Goal: Task Accomplishment & Management: Use online tool/utility

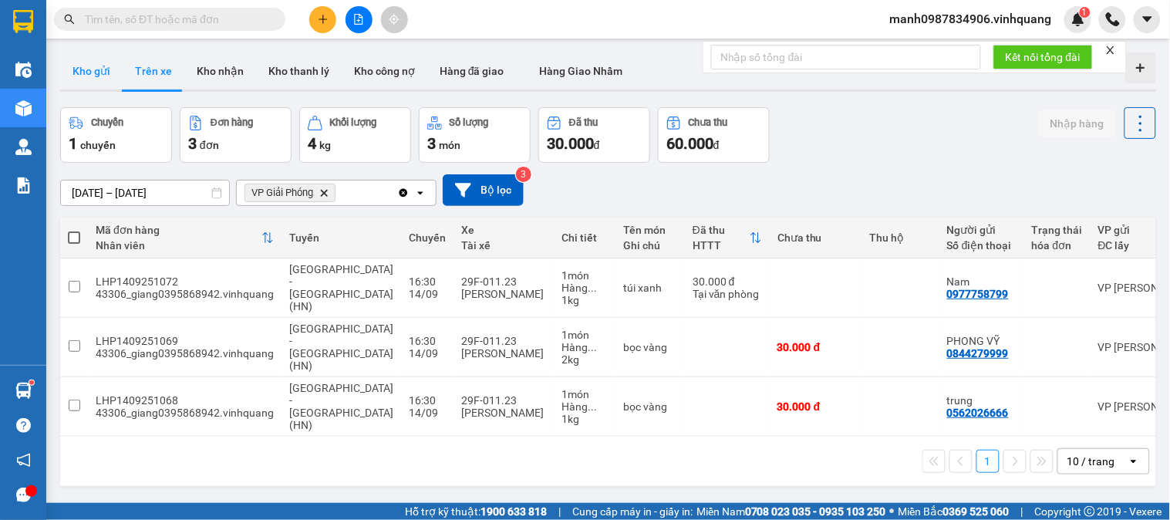
click at [93, 79] on button "Kho gửi" at bounding box center [91, 70] width 62 height 37
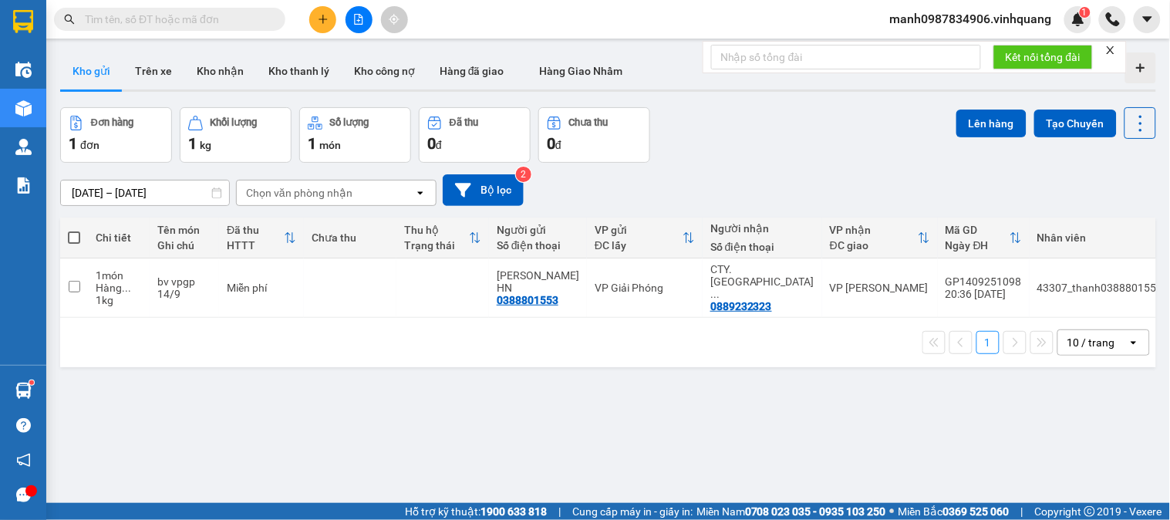
click at [130, 16] on input "text" at bounding box center [176, 19] width 182 height 17
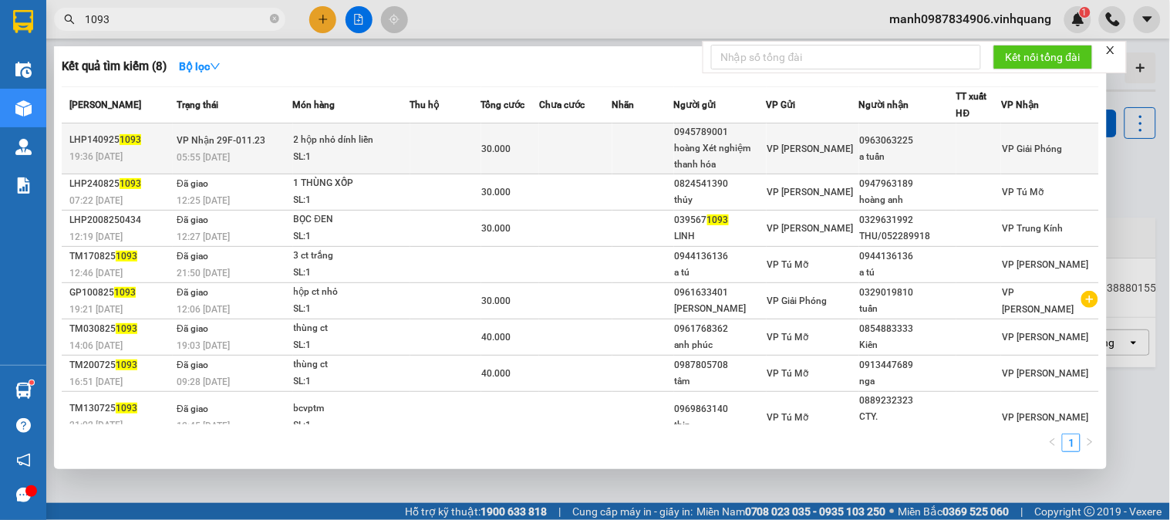
type input "1093"
click at [329, 133] on div "2 hộp nhỏ dính liền" at bounding box center [352, 140] width 116 height 17
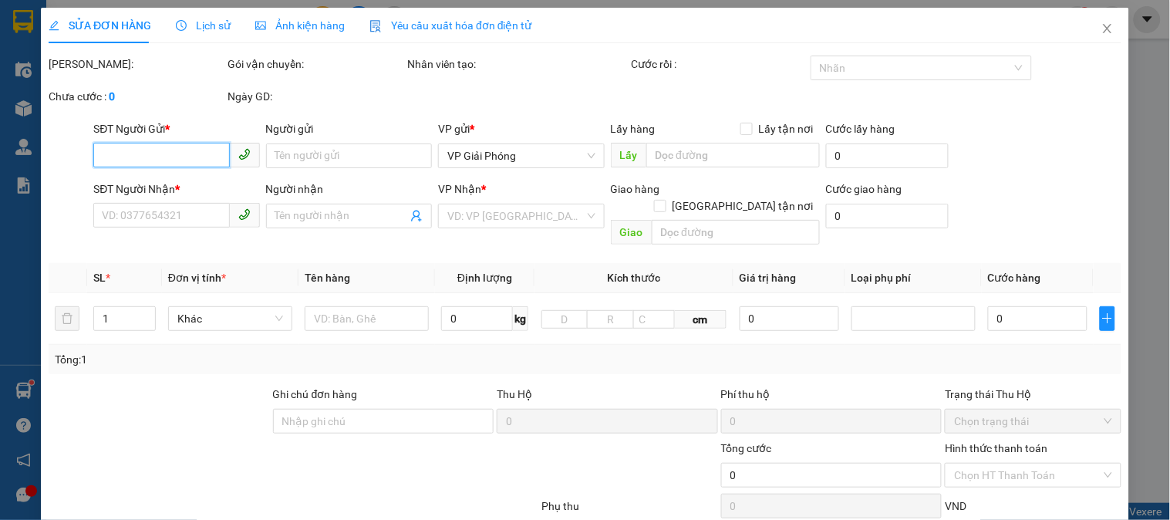
type input "0945789001"
type input "hoàng Xét nghiệm thanh hóa"
type input "0963063225"
type input "a tuấn"
type input "30.000"
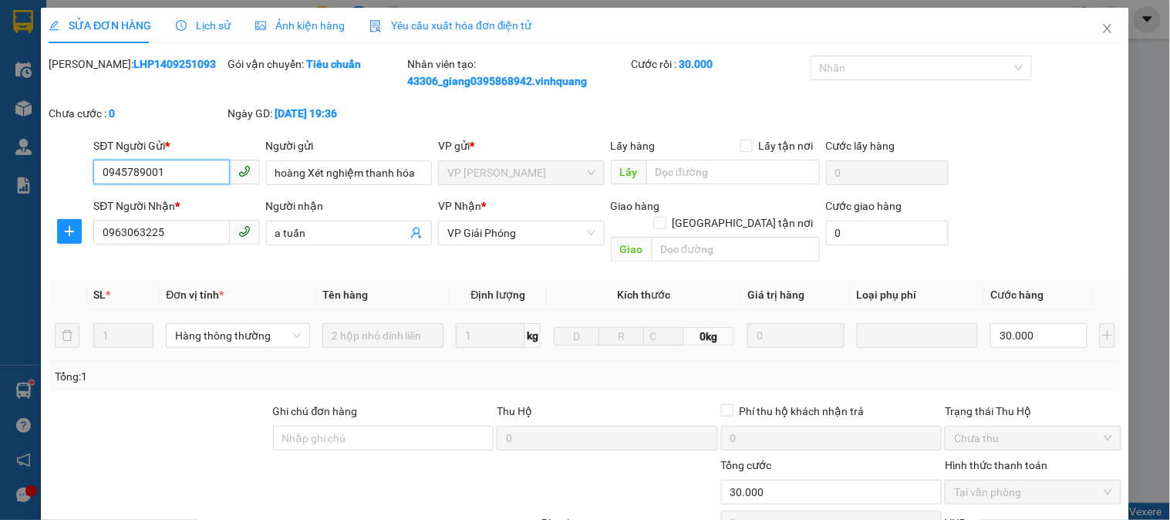
scroll to position [180, 0]
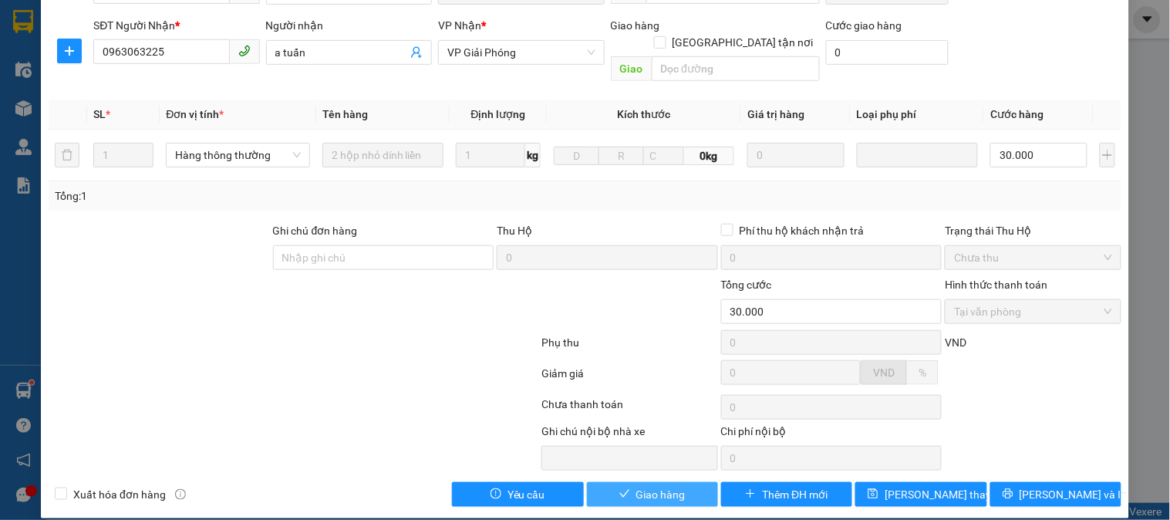
click at [657, 486] on span "Giao hàng" at bounding box center [660, 494] width 49 height 17
